Goal: Use online tool/utility

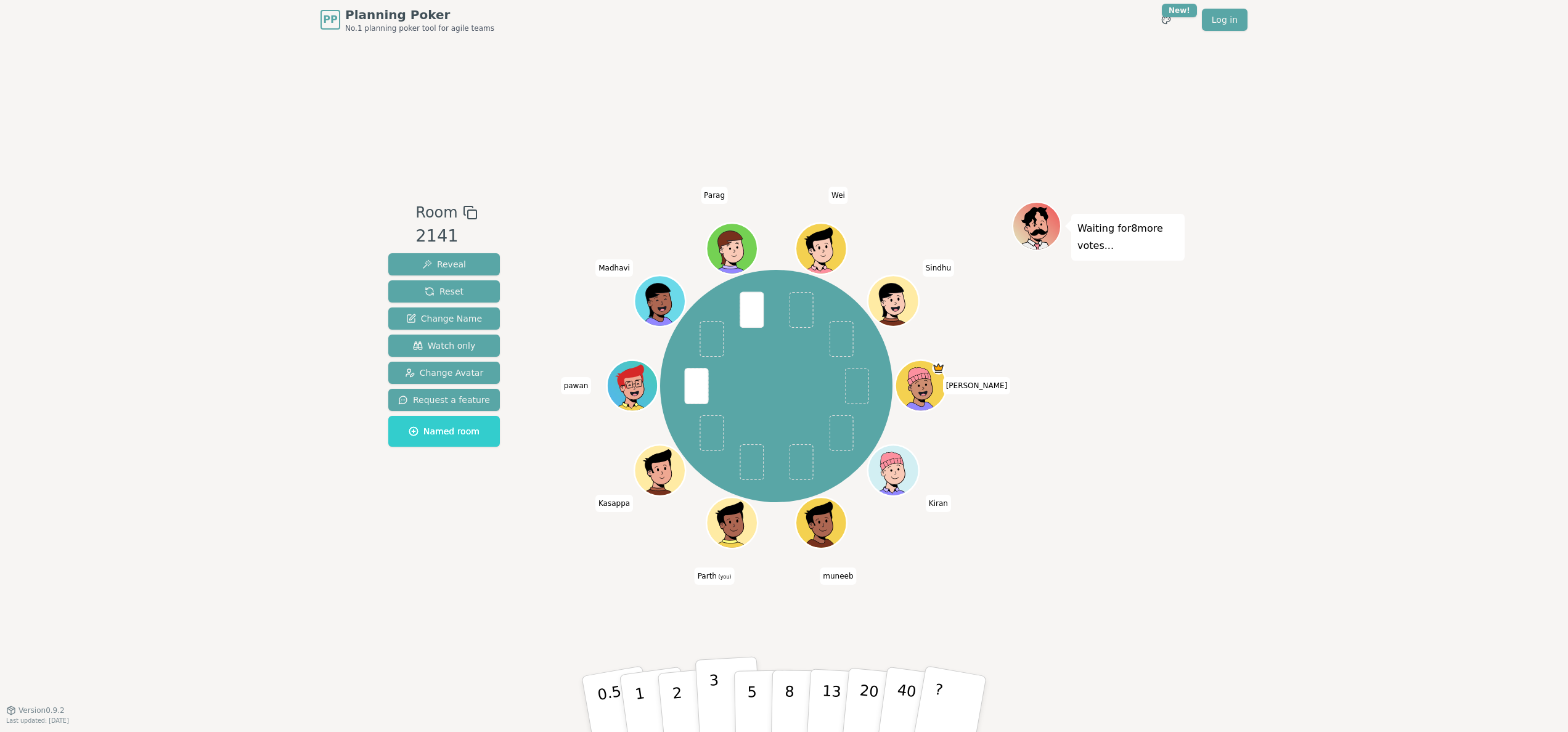
click at [719, 699] on button "3" at bounding box center [728, 704] width 67 height 96
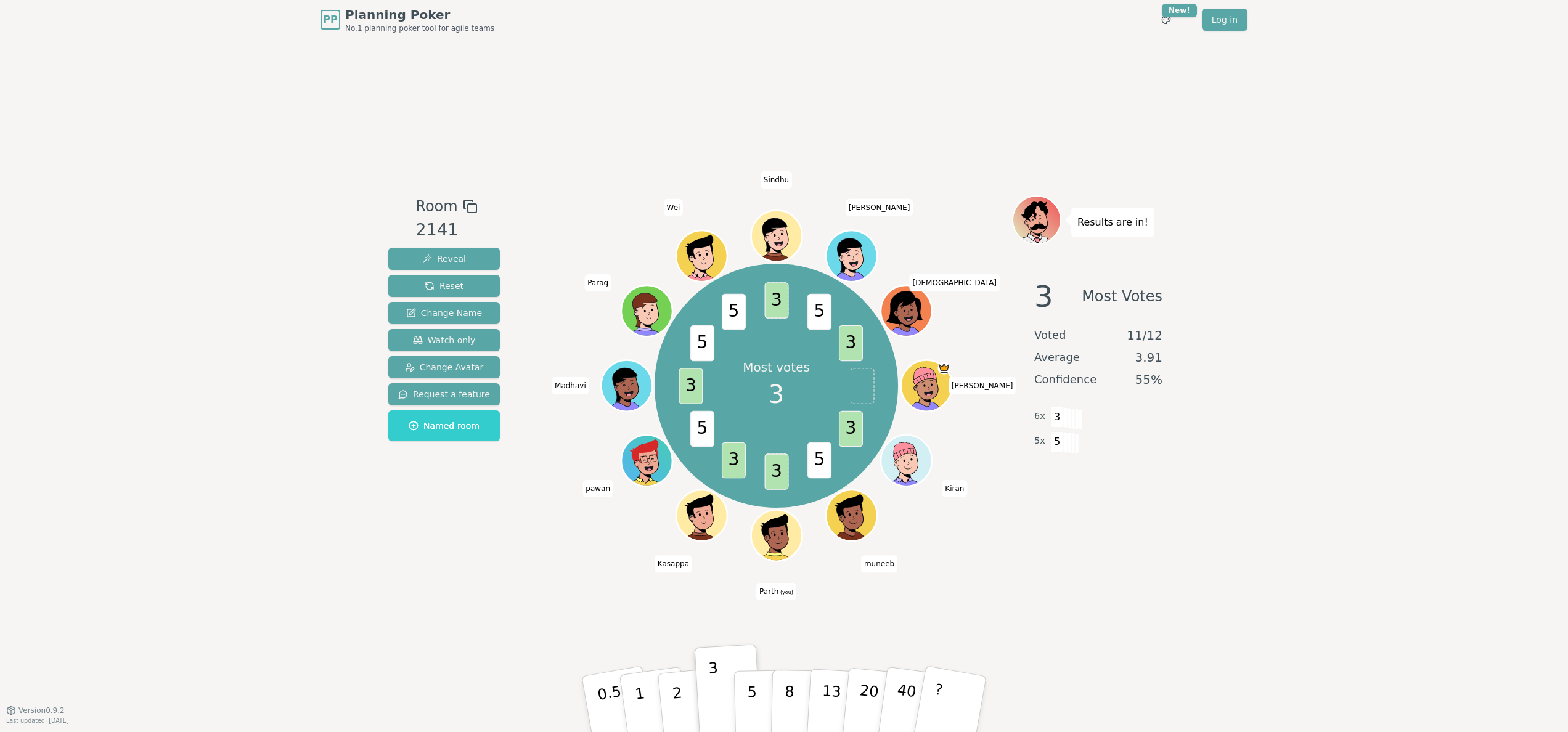
click at [1033, 494] on div "3 Most Votes Voted 11 / 12 Average 3.91 Confidence 55 % 6 x 3 5 x 5" at bounding box center [1098, 393] width 173 height 247
